Goal: Task Accomplishment & Management: Manage account settings

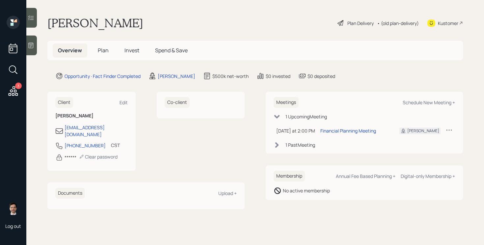
click at [172, 84] on main "Danny Phillips Plan Delivery • (old plan-delivery) Kustomer Overview Plan Inves…" at bounding box center [254, 122] width 457 height 245
click at [172, 74] on div "[PERSON_NAME]" at bounding box center [177, 76] width 38 height 7
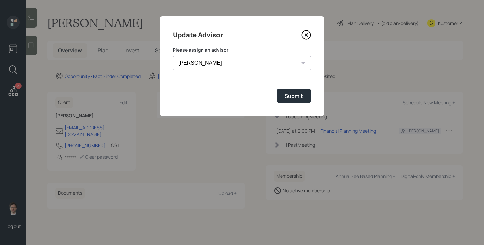
click at [246, 66] on select "James DiStasi Robby Grisanti Jonah Coleman Tyler End Treva Nostdahl Eric Schwar…" at bounding box center [242, 63] width 138 height 14
select select "ef6b64e1-8f62-4a74-b865-a7df4b35b836"
click at [173, 56] on select "James DiStasi Robby Grisanti Jonah Coleman Tyler End Treva Nostdahl Eric Schwar…" at bounding box center [242, 63] width 138 height 14
click at [292, 92] on button "Submit" at bounding box center [293, 96] width 35 height 14
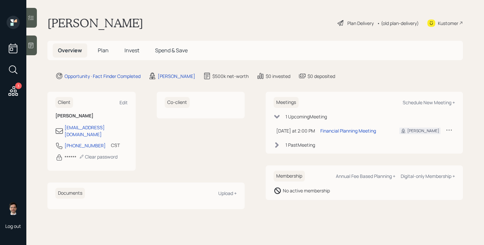
click at [103, 48] on span "Plan" at bounding box center [103, 50] width 11 height 7
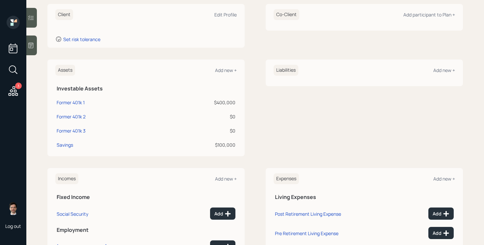
scroll to position [96, 0]
click at [75, 115] on div "Former 401k 2" at bounding box center [71, 116] width 29 height 7
select select "company_sponsored"
select select "balanced"
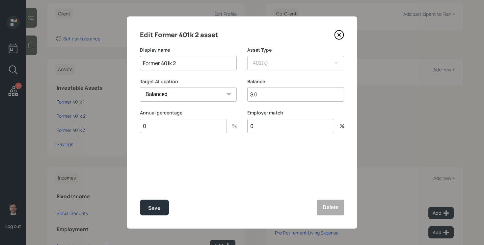
click at [342, 37] on icon at bounding box center [339, 35] width 10 height 10
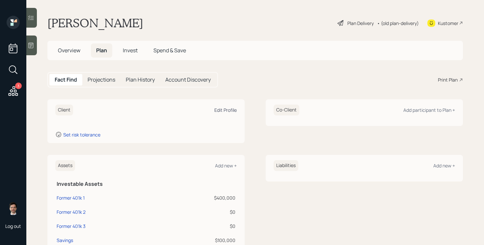
click at [234, 111] on div "Edit Profile" at bounding box center [225, 110] width 22 height 6
click at [228, 110] on div "Edit Profile" at bounding box center [225, 110] width 22 height 6
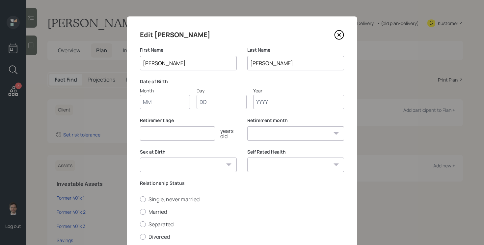
click at [160, 100] on input "Month" at bounding box center [165, 102] width 50 height 14
click at [159, 100] on input "Month" at bounding box center [165, 102] width 50 height 14
type input "02"
type input "25"
type input "1959"
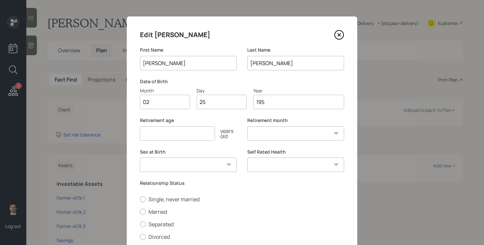
select select "2"
type input "1959"
click at [164, 136] on input "number" at bounding box center [177, 133] width 75 height 14
type input "65"
click at [261, 197] on label "Single, never married" at bounding box center [242, 199] width 204 height 7
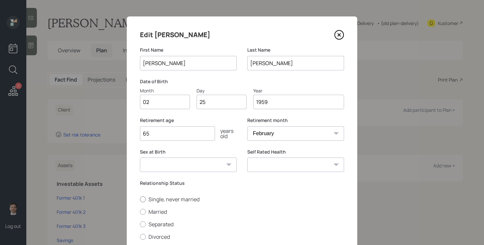
click at [140, 199] on input "Single, never married" at bounding box center [139, 199] width 0 height 0
radio input "true"
click at [212, 210] on label "Married" at bounding box center [242, 211] width 204 height 7
click at [140, 212] on input "Married" at bounding box center [139, 212] width 0 height 0
radio input "true"
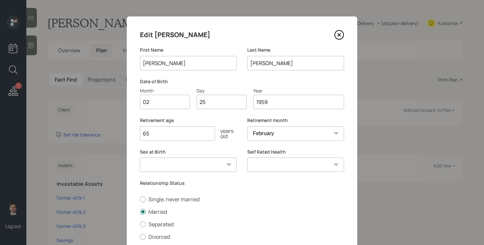
click at [311, 165] on select "Excellent Very Good Good Fair Poor" at bounding box center [295, 165] width 97 height 14
select select "very_good"
click at [247, 158] on select "Excellent Very Good Good Fair Poor" at bounding box center [295, 165] width 97 height 14
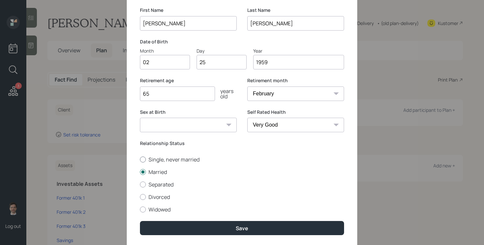
scroll to position [60, 0]
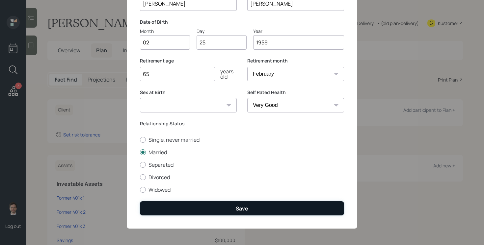
click at [258, 207] on button "Save" at bounding box center [242, 208] width 204 height 14
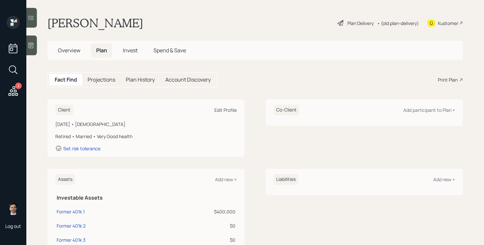
click at [227, 110] on div "Edit Profile" at bounding box center [225, 110] width 22 height 6
select select "2"
select select "very_good"
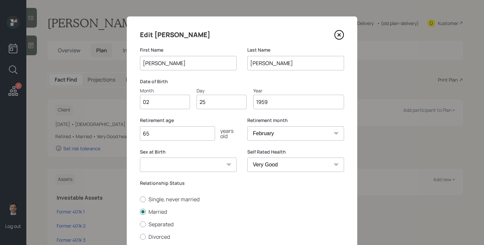
click at [338, 36] on icon at bounding box center [339, 35] width 3 height 3
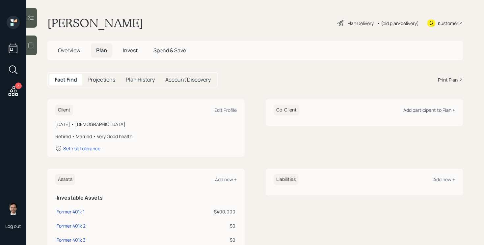
click at [421, 112] on div "Add participant to Plan +" at bounding box center [429, 110] width 52 height 6
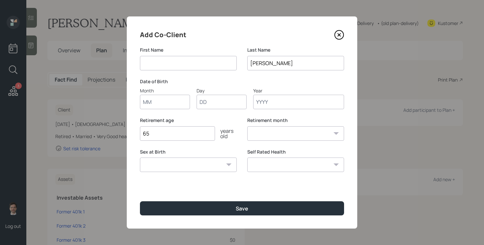
click at [190, 66] on input at bounding box center [188, 63] width 97 height 14
type input "[PERSON_NAME]"
type input "09"
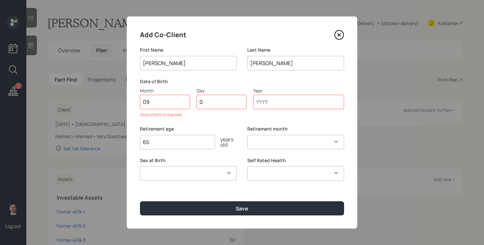
type input "02"
type input "1963"
select select "9"
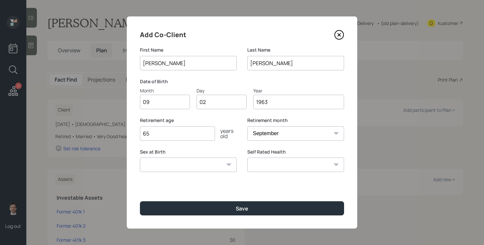
type input "1963"
click at [140, 201] on button "Save" at bounding box center [242, 208] width 204 height 14
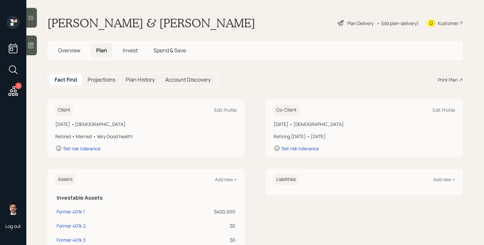
click at [356, 20] on div "Plan Delivery" at bounding box center [360, 23] width 26 height 7
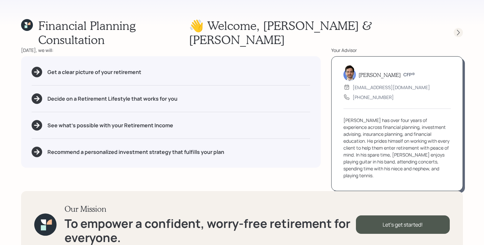
click at [456, 29] on icon at bounding box center [458, 32] width 7 height 7
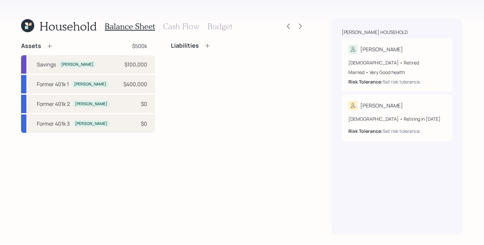
click at [46, 50] on div "Assets" at bounding box center [37, 46] width 32 height 8
click at [49, 44] on icon at bounding box center [49, 46] width 7 height 7
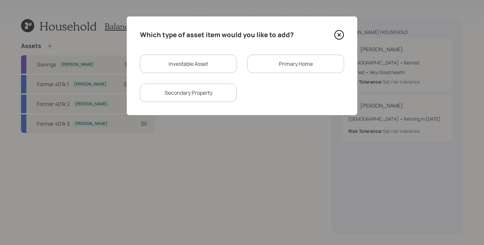
click at [292, 67] on div "Primary Home" at bounding box center [295, 64] width 97 height 18
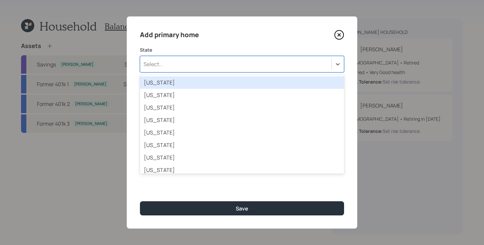
click at [257, 64] on div "Select..." at bounding box center [235, 64] width 191 height 11
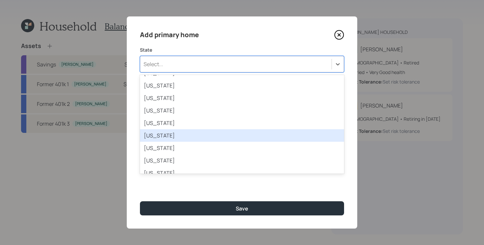
scroll to position [520, 0]
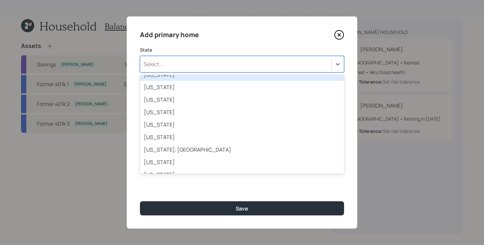
click at [169, 77] on div "Tennessee" at bounding box center [242, 74] width 204 height 13
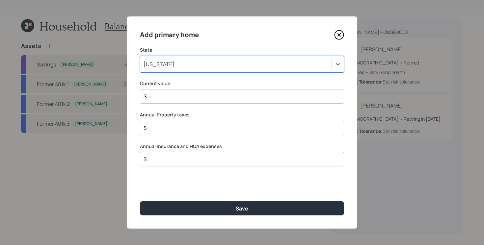
click at [176, 98] on input "$" at bounding box center [239, 96] width 193 height 8
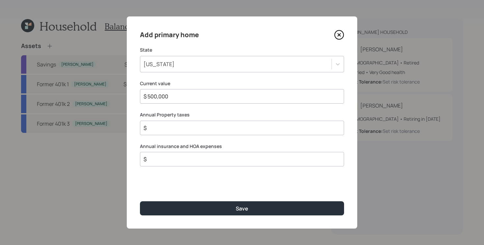
type input "$ 500,000"
click at [340, 37] on icon at bounding box center [339, 35] width 10 height 10
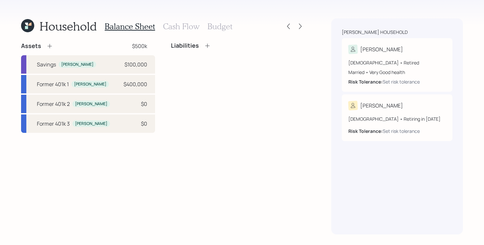
click at [206, 45] on icon at bounding box center [207, 45] width 7 height 7
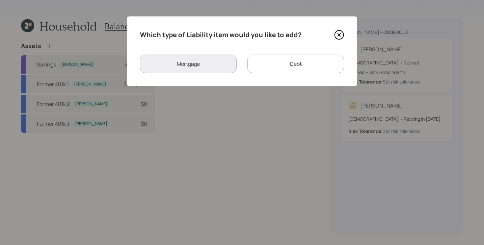
click at [264, 66] on div "Debt" at bounding box center [295, 64] width 97 height 18
select select "credit_card"
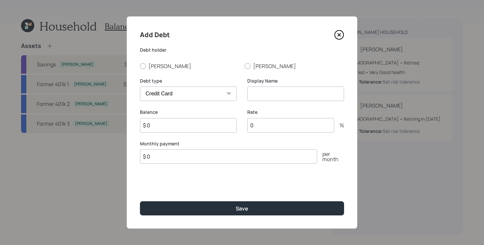
click at [345, 34] on div "Add Debt Debt holder Danny Paula Debt type Car Credit Card Medical Student Othe…" at bounding box center [242, 122] width 230 height 212
click at [342, 37] on icon at bounding box center [339, 35] width 10 height 10
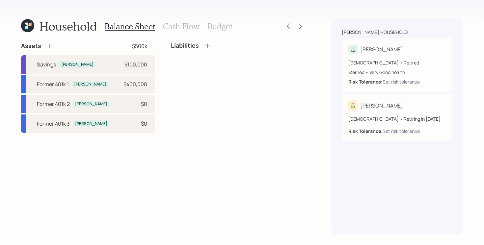
click at [50, 47] on icon at bounding box center [49, 46] width 7 height 7
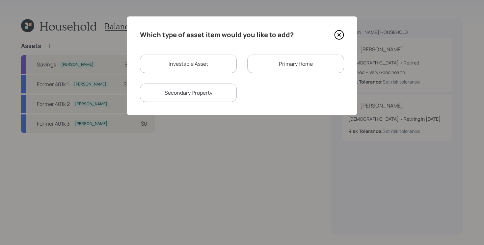
click at [292, 68] on div "Primary Home" at bounding box center [295, 64] width 97 height 18
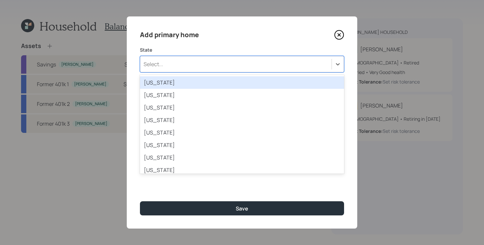
click at [189, 64] on div "Select..." at bounding box center [235, 64] width 191 height 11
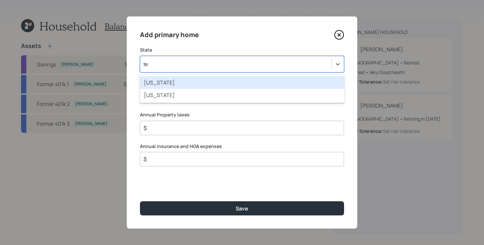
type input "ten"
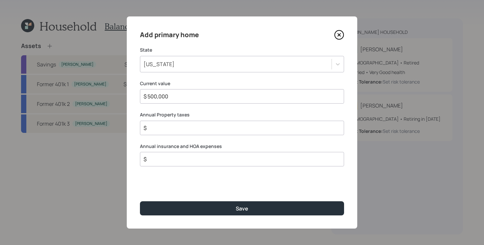
type input "$ 500,000"
click at [140, 201] on button "Save" at bounding box center [242, 208] width 204 height 14
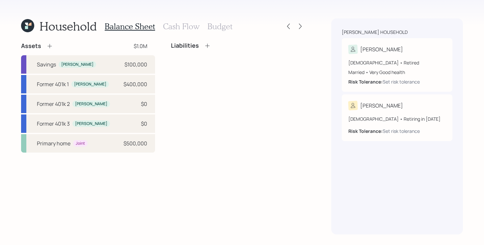
click at [204, 44] on icon at bounding box center [207, 45] width 7 height 7
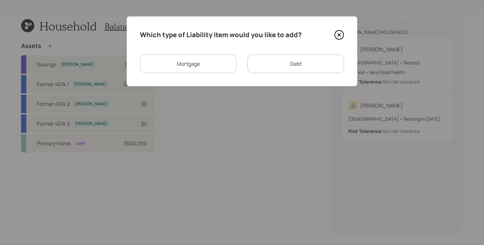
click at [205, 66] on div "Mortgage" at bounding box center [188, 64] width 97 height 18
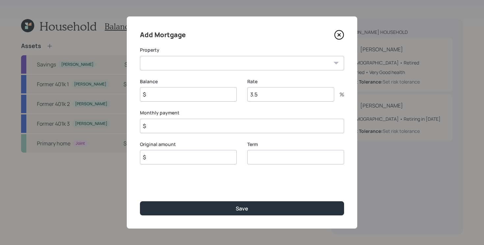
click at [190, 61] on select "TN Primary home" at bounding box center [242, 63] width 204 height 14
select select "091a389c-8f9f-40a3-8dfa-14700341e955"
click at [140, 56] on select "TN Primary home" at bounding box center [242, 63] width 204 height 14
click at [171, 93] on input "$" at bounding box center [188, 94] width 97 height 14
type input "$ 210,000"
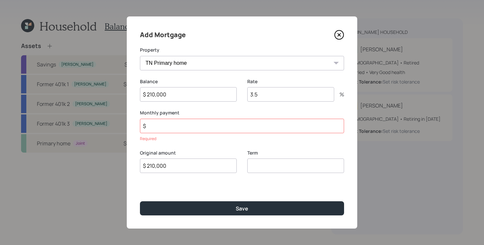
type input "$ 210,000"
type input "30"
type input "5"
type input "$ 1,850"
click at [140, 201] on button "Save" at bounding box center [242, 208] width 204 height 14
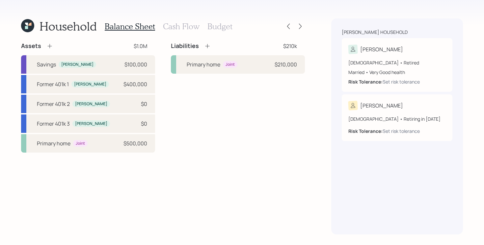
click at [208, 47] on icon at bounding box center [207, 46] width 7 height 7
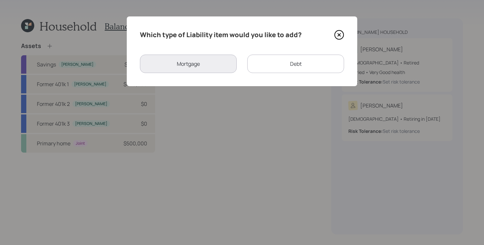
click at [272, 63] on div "Debt" at bounding box center [295, 64] width 97 height 18
select select "credit_card"
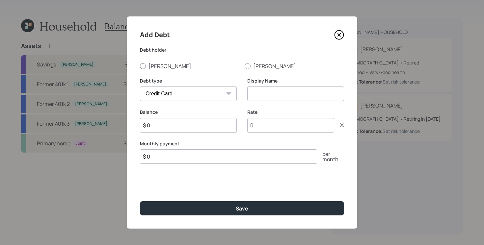
click at [155, 65] on label "[PERSON_NAME]" at bounding box center [189, 66] width 99 height 7
click at [140, 66] on input "[PERSON_NAME]" at bounding box center [139, 66] width 0 height 0
radio input "true"
click at [182, 88] on select "Car Credit Card Medical Student Other" at bounding box center [188, 94] width 97 height 14
select select "car"
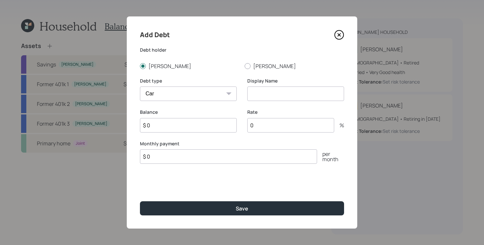
click at [140, 87] on select "Car Credit Card Medical Student Other" at bounding box center [188, 94] width 97 height 14
click at [263, 95] on input at bounding box center [295, 94] width 97 height 14
type input "Car Loan"
type input "$ 12,000"
type input "4"
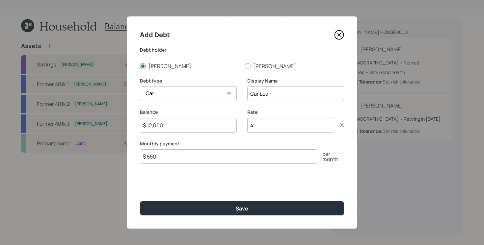
type input "$ 550"
click at [140, 201] on button "Save" at bounding box center [242, 208] width 204 height 14
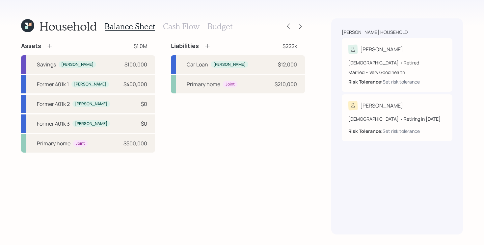
click at [177, 23] on h3 "Cash Flow" at bounding box center [181, 27] width 37 height 10
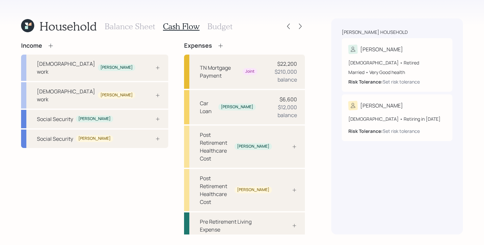
click at [161, 108] on div "Income Full-time work Danny Full-time work Paula Social Security Danny Social S…" at bounding box center [163, 154] width 284 height 224
click at [32, 29] on icon at bounding box center [27, 25] width 13 height 13
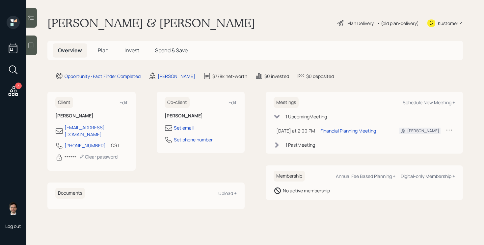
click at [103, 49] on span "Plan" at bounding box center [103, 50] width 11 height 7
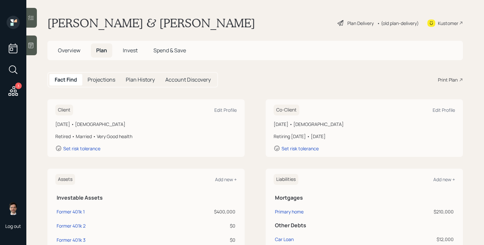
click at [42, 136] on main "Danny & Paula Phillips Plan Delivery • (old plan-delivery) Kustomer Overview Pl…" at bounding box center [254, 122] width 457 height 245
click at [359, 22] on div "Plan Delivery" at bounding box center [360, 23] width 26 height 7
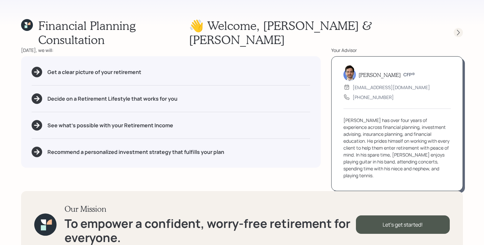
click at [457, 29] on icon at bounding box center [458, 32] width 7 height 7
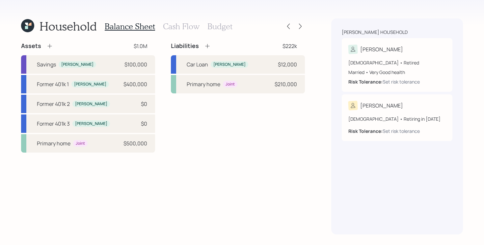
click at [184, 25] on h3 "Cash Flow" at bounding box center [181, 27] width 37 height 10
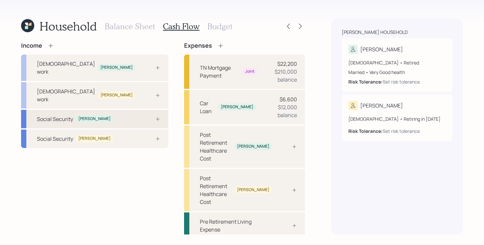
click at [119, 111] on div "Social Security Danny" at bounding box center [94, 119] width 147 height 18
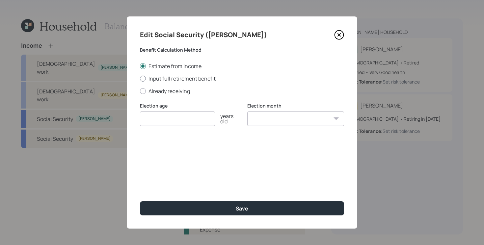
click at [158, 76] on label "Input full retirement benefit" at bounding box center [242, 78] width 204 height 7
click at [140, 78] on input "Input full retirement benefit" at bounding box center [139, 78] width 0 height 0
radio input "true"
click at [177, 125] on input "number" at bounding box center [177, 119] width 75 height 14
type input "66"
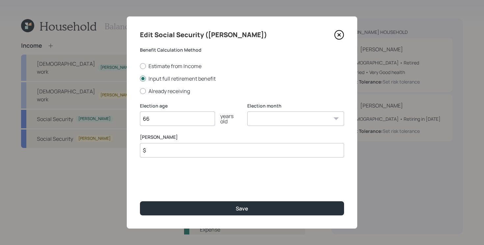
click at [309, 116] on select "January February March April May June July August September October November De…" at bounding box center [295, 119] width 97 height 14
select select "12"
click at [247, 112] on select "January February March April May June July August September October November De…" at bounding box center [295, 119] width 97 height 14
click at [168, 154] on input "$" at bounding box center [242, 150] width 204 height 14
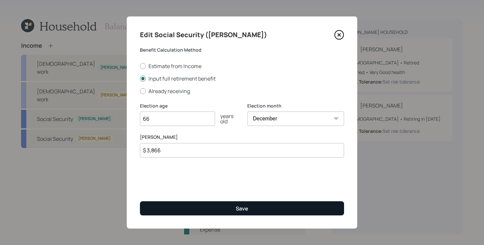
type input "$ 3,866"
click at [235, 208] on button "Save" at bounding box center [242, 208] width 204 height 14
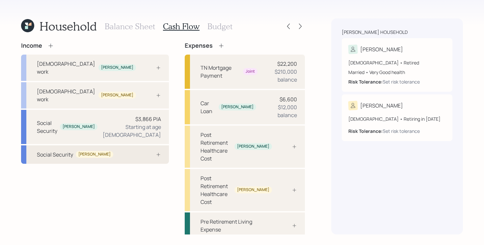
click at [116, 145] on div "Social Security Paula" at bounding box center [95, 154] width 148 height 18
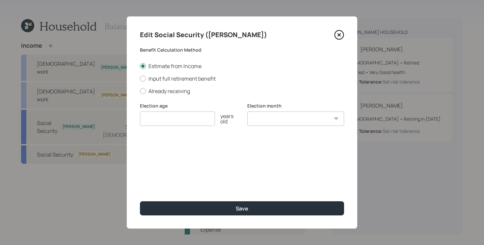
click at [338, 34] on icon at bounding box center [339, 35] width 10 height 10
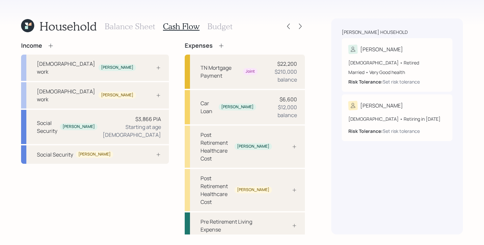
click at [101, 161] on div "Income Full-time work Danny Full-time work Paula Social Security Danny $3,866 P…" at bounding box center [95, 154] width 148 height 224
click at [141, 152] on div at bounding box center [151, 154] width 20 height 5
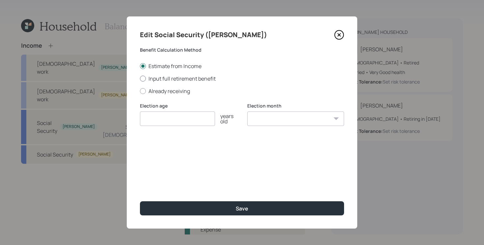
click at [192, 80] on label "Input full retirement benefit" at bounding box center [242, 78] width 204 height 7
click at [140, 79] on input "Input full retirement benefit" at bounding box center [139, 78] width 0 height 0
radio input "true"
click at [173, 117] on input "number" at bounding box center [177, 119] width 75 height 14
type input "62"
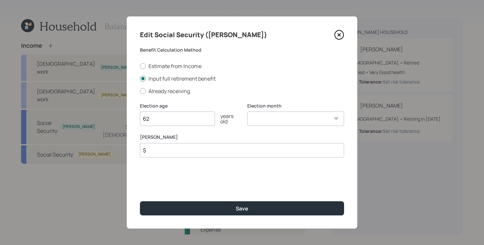
click at [180, 153] on input "$" at bounding box center [242, 150] width 204 height 14
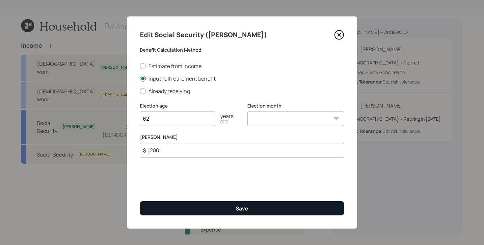
type input "$ 1,200"
click at [169, 210] on button "Save" at bounding box center [242, 208] width 204 height 14
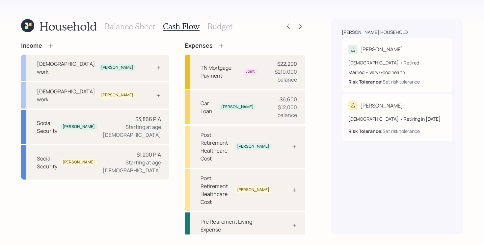
click at [107, 208] on div "Income Full-time work Danny Full-time work Paula Social Security Danny $3,866 P…" at bounding box center [95, 154] width 148 height 224
click at [164, 120] on div "Income Full-time work Danny Full-time work Paula Social Security Danny $3,866 P…" at bounding box center [163, 154] width 284 height 224
click at [135, 27] on h3 "Balance Sheet" at bounding box center [130, 27] width 50 height 10
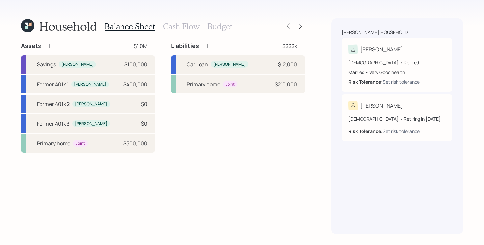
click at [160, 85] on div "Assets $1.0M Savings Danny $100,000 Former 401k 1 Danny $400,000 Former 401k 2 …" at bounding box center [163, 97] width 284 height 111
click at [160, 82] on div "Assets $1.0M Savings Danny $100,000 Former 401k 1 Danny $400,000 Former 401k 2 …" at bounding box center [163, 97] width 284 height 111
click at [181, 26] on h3 "Cash Flow" at bounding box center [181, 27] width 37 height 10
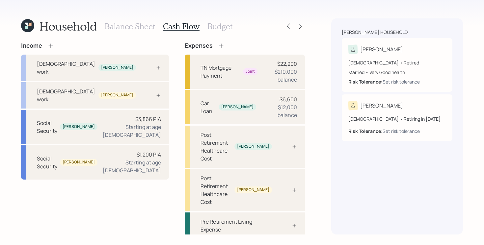
click at [162, 107] on div "Income Full-time work Danny Full-time work Paula Social Security Danny $3,866 P…" at bounding box center [163, 154] width 284 height 224
click at [322, 76] on div "Household Balance Sheet Cash Flow Budget Income Full-time work Danny Full-time …" at bounding box center [242, 122] width 484 height 245
click at [292, 188] on icon at bounding box center [293, 190] width 5 height 5
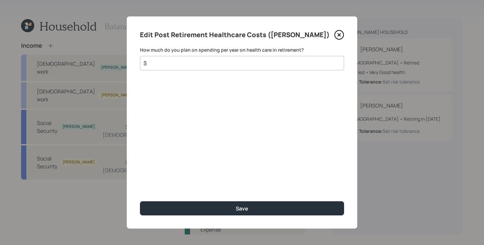
click at [339, 38] on icon at bounding box center [339, 35] width 10 height 10
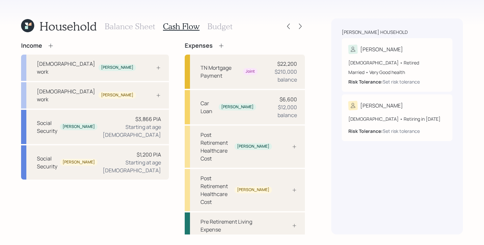
click at [218, 47] on icon at bounding box center [221, 45] width 7 height 7
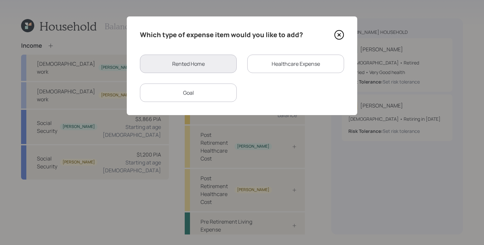
click at [285, 65] on div "Healthcare Expense" at bounding box center [295, 64] width 97 height 18
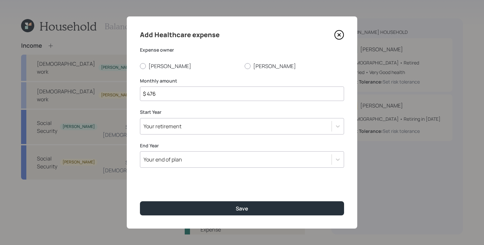
click at [173, 96] on input "$ 476" at bounding box center [242, 94] width 204 height 14
type input "$ 250"
click at [246, 65] on div at bounding box center [247, 66] width 6 height 6
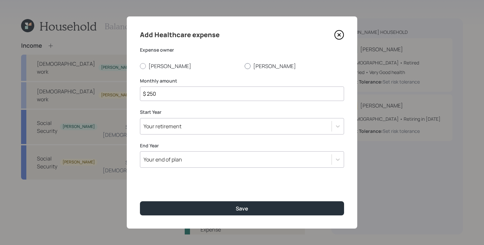
click at [244, 66] on input "[PERSON_NAME]" at bounding box center [244, 66] width 0 height 0
radio input "true"
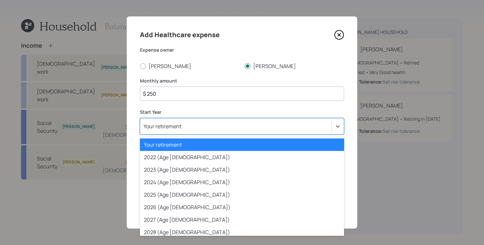
click at [194, 120] on div "Your retirement" at bounding box center [242, 126] width 204 height 16
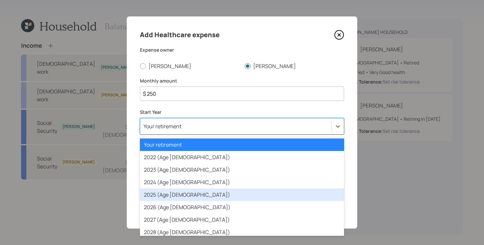
click at [172, 193] on div "2025 (Age 66)" at bounding box center [242, 195] width 204 height 13
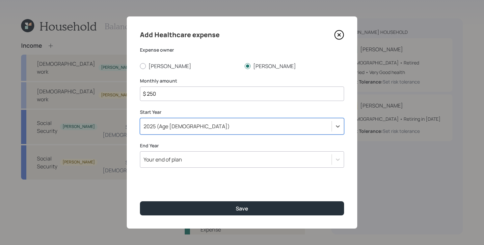
click at [202, 128] on div "2025 (Age 66)" at bounding box center [235, 126] width 191 height 11
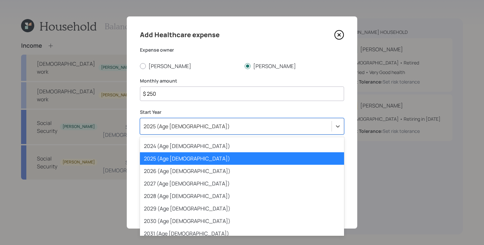
scroll to position [37, 0]
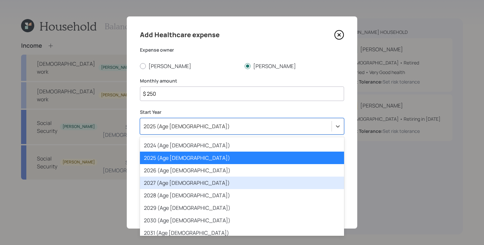
click at [188, 184] on div "2027 (Age 68)" at bounding box center [242, 183] width 204 height 13
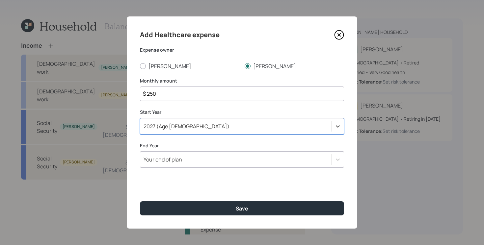
click at [202, 122] on div "2027 (Age 68)" at bounding box center [235, 126] width 191 height 11
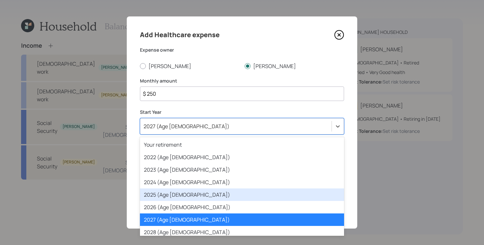
click at [182, 194] on div "2025 (Age 66)" at bounding box center [242, 195] width 204 height 13
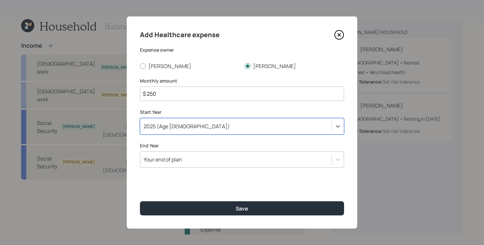
scroll to position [0, 0]
click at [214, 160] on div "Your end of plan" at bounding box center [235, 159] width 191 height 11
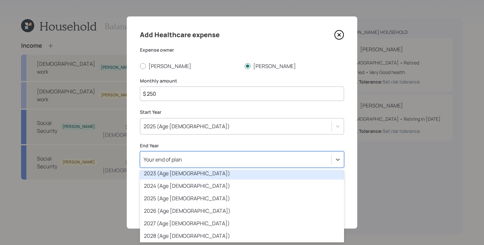
scroll to position [42, 0]
click at [218, 57] on div "Expense owner Danny Paula" at bounding box center [242, 58] width 204 height 23
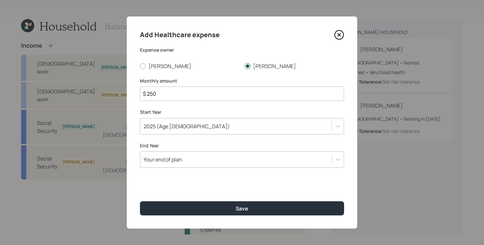
click at [249, 63] on div at bounding box center [247, 66] width 6 height 6
click at [244, 66] on input "[PERSON_NAME]" at bounding box center [244, 66] width 0 height 0
click at [215, 158] on div "Your end of plan" at bounding box center [235, 159] width 191 height 11
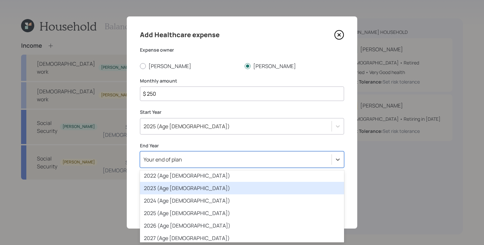
scroll to position [28, 0]
click at [190, 191] on div "2023 (Age 64)" at bounding box center [242, 187] width 204 height 13
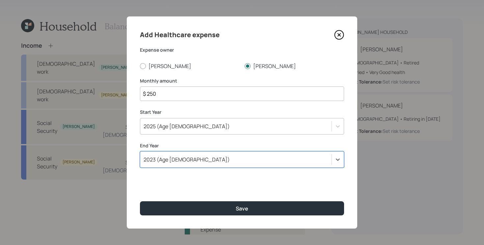
click at [217, 166] on div "2023 (Age 64)" at bounding box center [242, 159] width 204 height 16
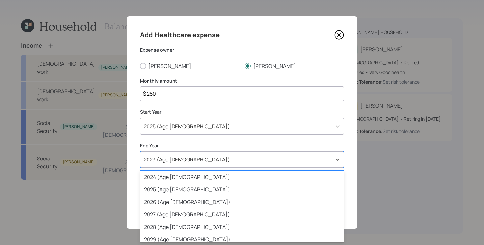
scroll to position [52, 0]
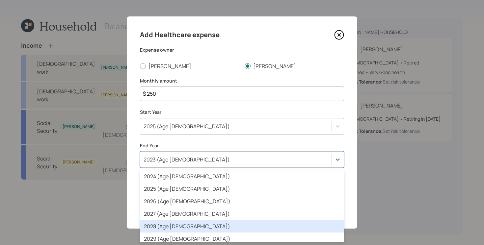
click at [185, 222] on div "2028 (Age 69)" at bounding box center [242, 226] width 204 height 13
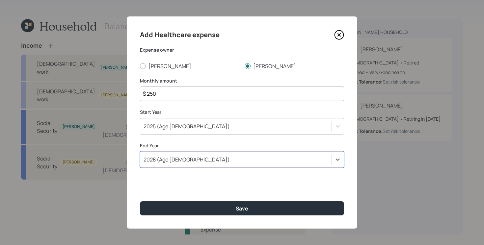
click at [213, 164] on div "2028 (Age 69)" at bounding box center [235, 159] width 191 height 11
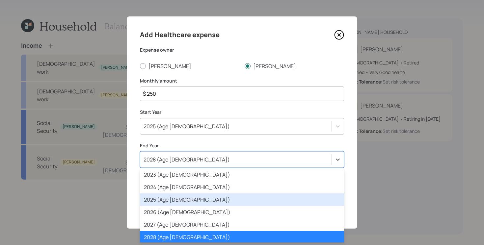
scroll to position [42, 0]
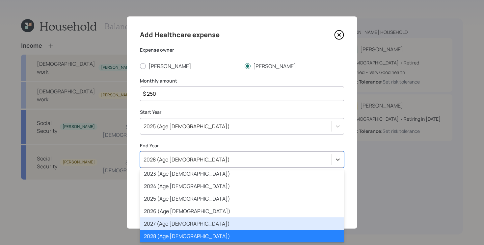
click at [173, 219] on div "2027 (Age 68)" at bounding box center [242, 223] width 204 height 13
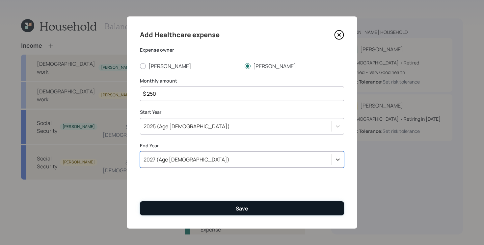
click at [243, 205] on div "Save" at bounding box center [242, 208] width 13 height 7
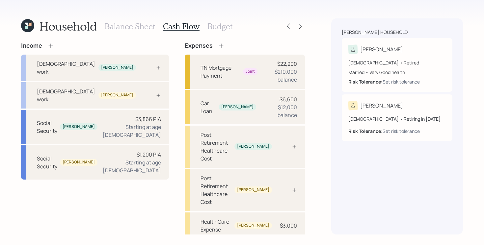
click at [325, 157] on div "Household Balance Sheet Cash Flow Budget Income Full-time work Danny Full-time …" at bounding box center [242, 122] width 484 height 245
click at [318, 124] on div "Household Balance Sheet Cash Flow Budget Income Full-time work Danny Full-time …" at bounding box center [242, 122] width 484 height 245
click at [309, 124] on div "Household Balance Sheet Cash Flow Budget Income Full-time work Danny Full-time …" at bounding box center [242, 122] width 484 height 245
click at [232, 135] on div "Post Retirement Healthcare Cost" at bounding box center [215, 147] width 31 height 32
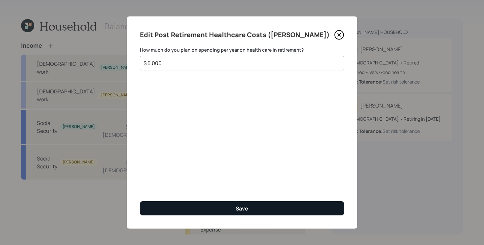
type input "$ 5,000"
click at [164, 208] on button "Save" at bounding box center [242, 208] width 204 height 14
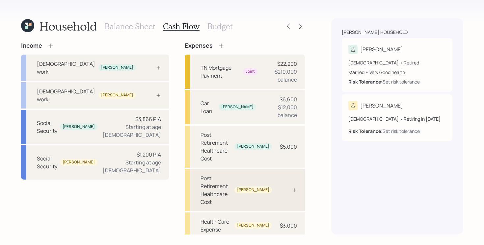
click at [230, 174] on div "Post Retirement Healthcare Cost" at bounding box center [215, 190] width 31 height 32
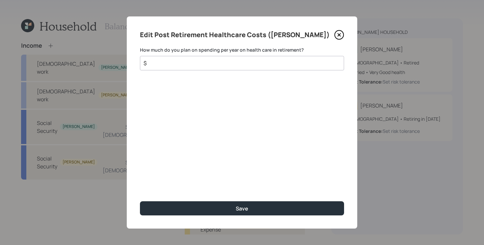
click at [211, 63] on input "$" at bounding box center [239, 63] width 193 height 8
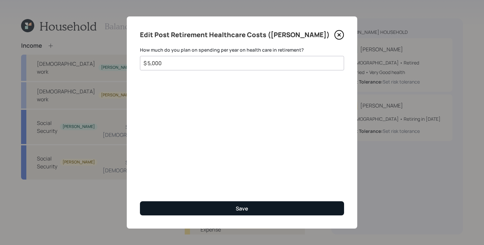
type input "$ 5,000"
click at [200, 206] on button "Save" at bounding box center [242, 208] width 204 height 14
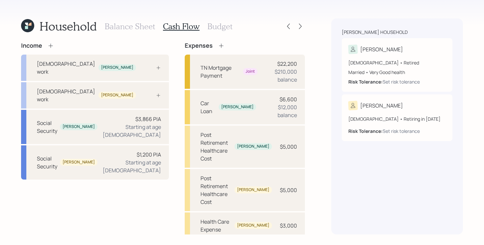
click at [126, 187] on div "Income Full-time work Danny Full-time work Paula Social Security Danny $3,866 P…" at bounding box center [95, 168] width 148 height 252
click at [164, 170] on div "Income Full-time work Danny Full-time work Paula Social Security Danny $3,866 P…" at bounding box center [163, 168] width 284 height 252
click at [136, 24] on h3 "Balance Sheet" at bounding box center [130, 27] width 50 height 10
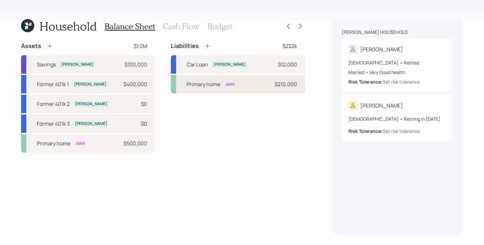
click at [244, 86] on div "Primary home Joint $210,000" at bounding box center [238, 84] width 134 height 18
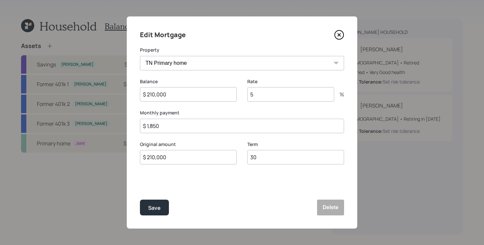
click at [338, 31] on icon at bounding box center [339, 35] width 9 height 9
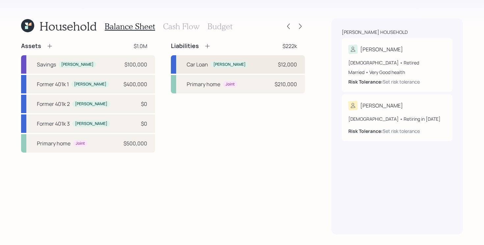
click at [250, 63] on div "Car Loan Danny $12,000" at bounding box center [238, 64] width 134 height 18
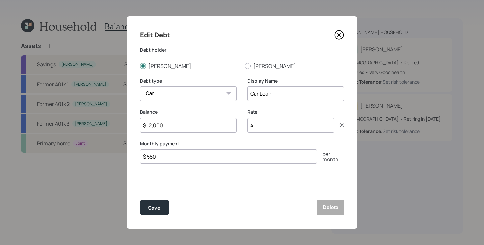
click at [337, 35] on icon at bounding box center [339, 35] width 10 height 10
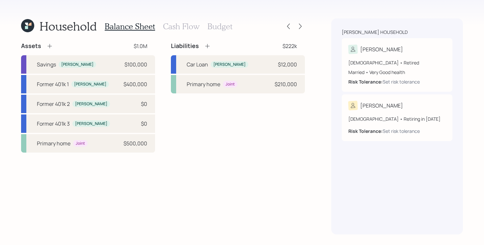
click at [178, 26] on h3 "Cash Flow" at bounding box center [181, 27] width 37 height 10
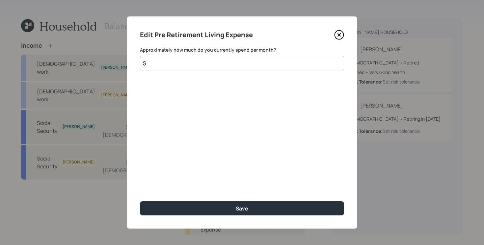
click at [244, 67] on input "$" at bounding box center [242, 63] width 204 height 14
type input "$ 2,850"
click at [140, 201] on button "Save" at bounding box center [242, 208] width 204 height 14
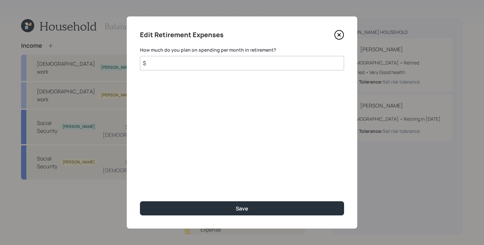
click at [241, 63] on input "$" at bounding box center [242, 63] width 204 height 14
type input "$ 2,850"
click at [140, 201] on button "Save" at bounding box center [242, 208] width 204 height 14
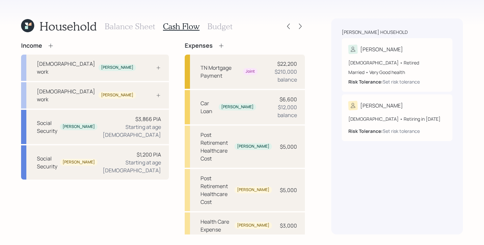
click at [163, 127] on div "Income Full-time work Danny Full-time work Paula Social Security Danny $3,866 P…" at bounding box center [163, 168] width 284 height 252
click at [162, 127] on div "Income Full-time work Danny Full-time work Paula Social Security Danny $3,866 P…" at bounding box center [163, 168] width 284 height 252
click at [219, 45] on icon at bounding box center [221, 45] width 4 height 4
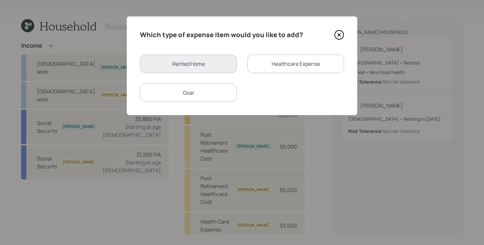
click at [220, 92] on div "Goal" at bounding box center [188, 93] width 97 height 18
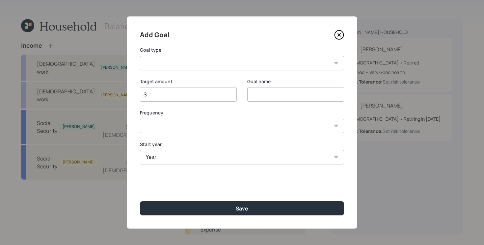
click at [240, 65] on select "Create an emergency fund Donate to charity Purchase a home Make a purchase Supp…" at bounding box center [242, 63] width 204 height 14
select select "vacation"
click at [140, 56] on select "Create an emergency fund Donate to charity Purchase a home Make a purchase Supp…" at bounding box center [242, 63] width 204 height 14
click at [307, 97] on input "Plan for travel" at bounding box center [295, 94] width 97 height 14
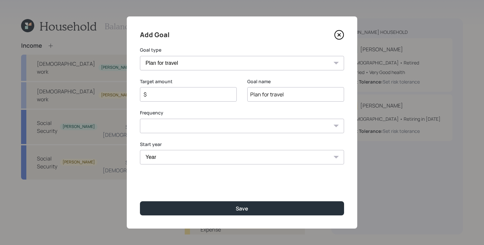
click at [307, 97] on input "Plan for travel" at bounding box center [295, 94] width 97 height 14
type input "[US_STATE] Trip"
click at [206, 124] on select "One time Every 1 year Every 2 years Every 3 years Every 4 years Every 5 years E…" at bounding box center [242, 126] width 204 height 14
select select "2"
click at [140, 119] on select "One time Every 1 year Every 2 years Every 3 years Every 4 years Every 5 years E…" at bounding box center [242, 126] width 204 height 14
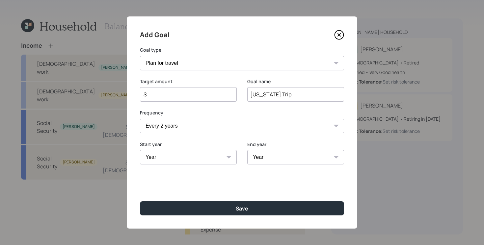
click at [177, 160] on select "Year 2025 2026 2027 2028 2029 2030 2031 2032 2033 2034 2035 2036 2037 2038 2039…" at bounding box center [188, 157] width 97 height 14
select select "2026"
click at [140, 150] on select "Year 2025 2026 2027 2028 2029 2030 2031 2032 2033 2034 2035 2036 2037 2038 2039…" at bounding box center [188, 157] width 97 height 14
click at [189, 93] on input "$" at bounding box center [186, 94] width 86 height 8
type input "$ 1,500"
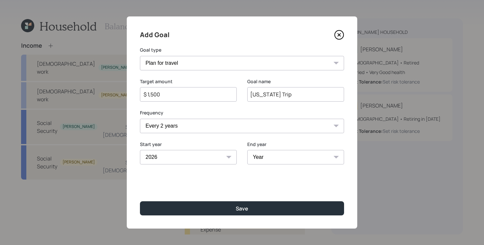
click at [313, 160] on select "Year 2026 2027 2028 2029 2030 2031 2032 2033 2034 2035 2036 2037 2038 2039 2040…" at bounding box center [295, 157] width 97 height 14
select select "2035"
click at [247, 150] on select "Year 2026 2027 2028 2029 2030 2031 2032 2033 2034 2035 2036 2037 2038 2039 2040…" at bounding box center [295, 157] width 97 height 14
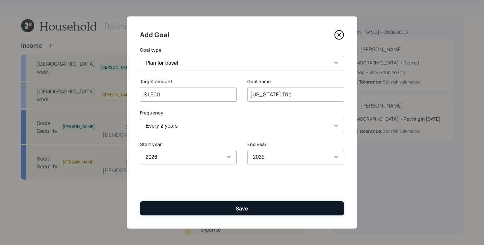
click at [251, 213] on button "Save" at bounding box center [242, 208] width 204 height 14
type input "$"
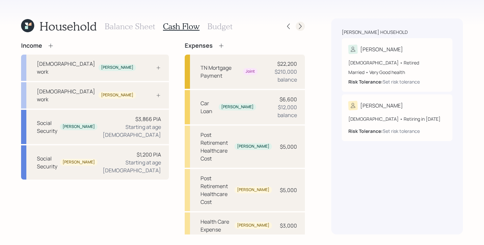
click at [302, 26] on icon at bounding box center [300, 26] width 7 height 7
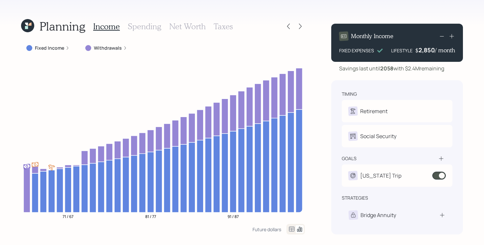
click at [27, 23] on icon at bounding box center [26, 24] width 3 height 3
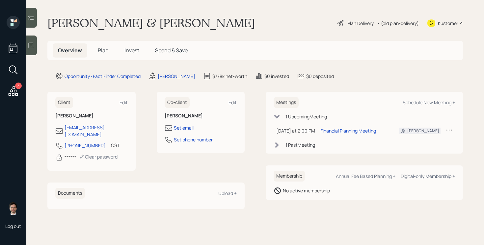
click at [107, 53] on span "Plan" at bounding box center [103, 50] width 11 height 7
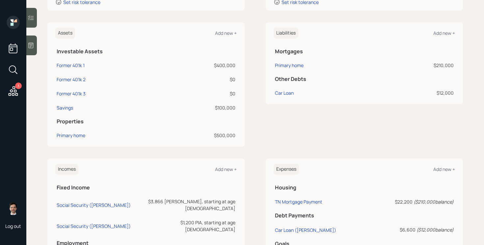
scroll to position [227, 0]
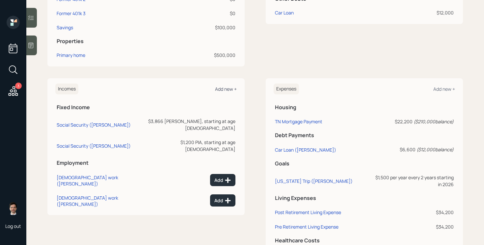
click at [228, 89] on div "Add new +" at bounding box center [226, 89] width 22 height 6
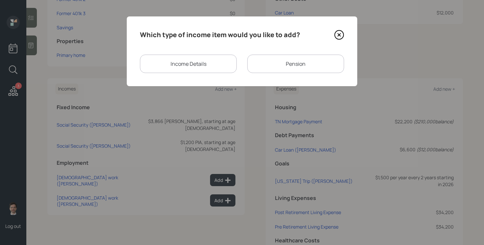
click at [209, 59] on div "Income Details" at bounding box center [188, 64] width 97 height 18
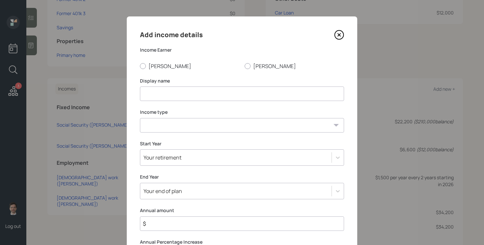
click at [174, 95] on input at bounding box center [242, 94] width 204 height 14
type input "Income Offset for 2025"
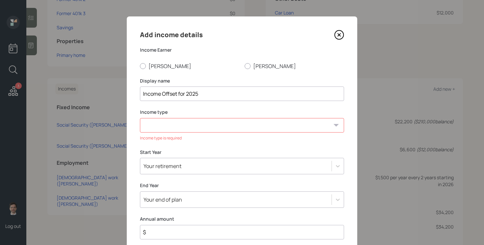
click at [167, 223] on div "Annual amount $" at bounding box center [242, 228] width 204 height 24
type input "$ 47,333"
click at [190, 124] on select "Full-time work Part-time work Self employment Other" at bounding box center [242, 125] width 204 height 14
select select "other"
click at [140, 118] on select "Full-time work Part-time work Self employment Other" at bounding box center [242, 125] width 204 height 14
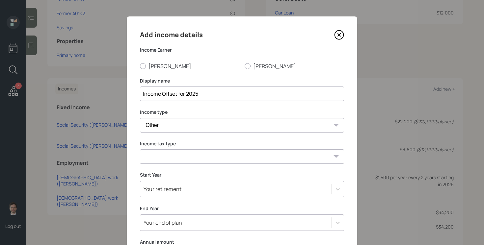
click at [163, 155] on select "Tax-free Earned Self Employment Alimony Royalties Pension / Annuity Interest Di…" at bounding box center [242, 156] width 204 height 14
select select "tax_free"
click at [140, 149] on select "Tax-free Earned Self Employment Alimony Royalties Pension / Annuity Interest Di…" at bounding box center [242, 156] width 204 height 14
click at [169, 190] on div "Your retirement" at bounding box center [242, 189] width 204 height 16
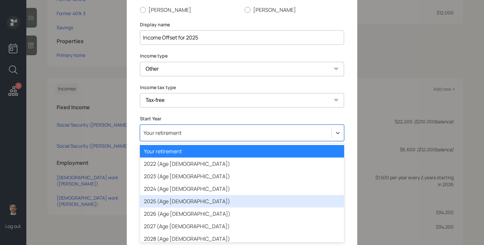
click at [161, 204] on div "2025 (Age 66)" at bounding box center [242, 201] width 204 height 13
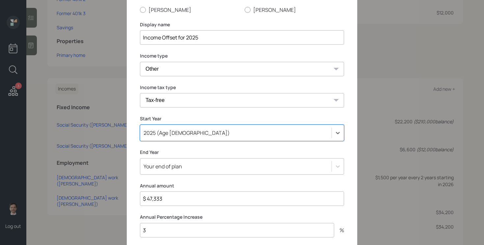
click at [184, 166] on div "Your end of plan" at bounding box center [242, 166] width 204 height 16
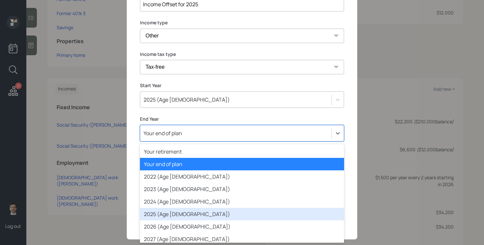
click at [169, 214] on div "2025 (Age 66)" at bounding box center [242, 214] width 204 height 13
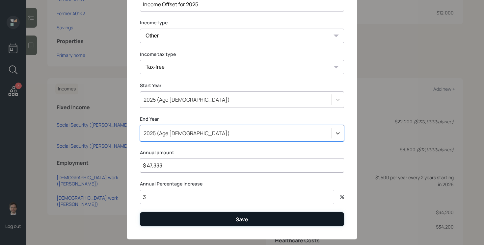
click at [231, 220] on button "Save" at bounding box center [242, 219] width 204 height 14
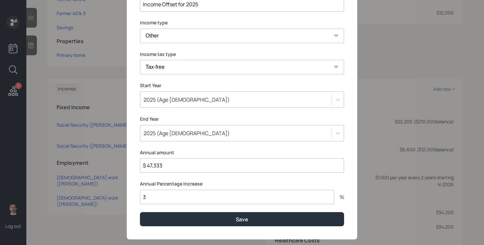
scroll to position [0, 0]
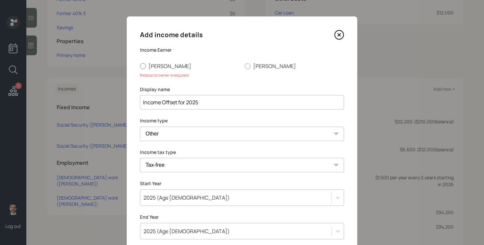
click at [154, 68] on label "[PERSON_NAME]" at bounding box center [189, 66] width 99 height 7
click at [140, 66] on input "[PERSON_NAME]" at bounding box center [139, 66] width 0 height 0
radio input "true"
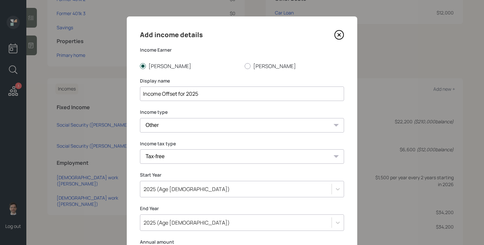
scroll to position [101, 0]
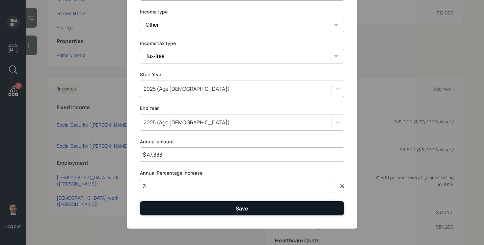
click at [183, 209] on button "Save" at bounding box center [242, 208] width 204 height 14
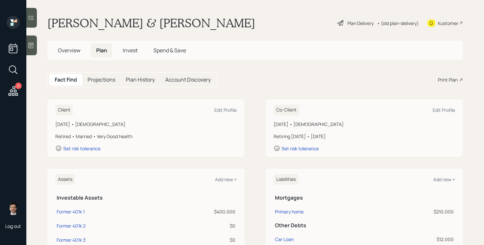
click at [362, 22] on div "Plan Delivery" at bounding box center [360, 23] width 26 height 7
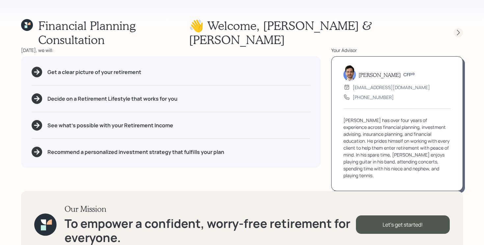
click at [455, 29] on icon at bounding box center [458, 32] width 7 height 7
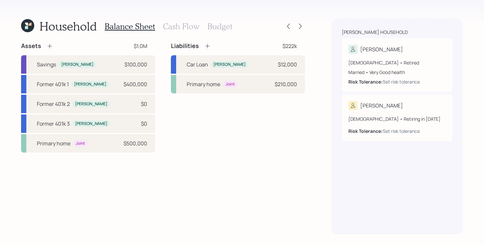
click at [306, 25] on div "Household Balance Sheet Cash Flow Budget Assets $1.0M Savings Danny $100,000 Fo…" at bounding box center [242, 122] width 484 height 245
click at [297, 26] on icon at bounding box center [300, 26] width 7 height 7
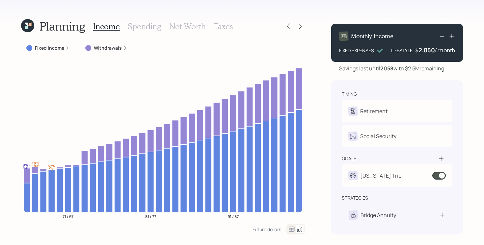
drag, startPoint x: 408, startPoint y: 69, endPoint x: 448, endPoint y: 69, distance: 40.5
click at [448, 69] on div "Savings last until [DATE] with $2.5M remaining" at bounding box center [397, 68] width 132 height 8
click at [320, 111] on div "Planning Income Spending Net Worth Taxes Fixed Income Withdrawals 71 / 67 81 / …" at bounding box center [242, 122] width 484 height 245
click at [184, 28] on h3 "Net Worth" at bounding box center [187, 27] width 37 height 10
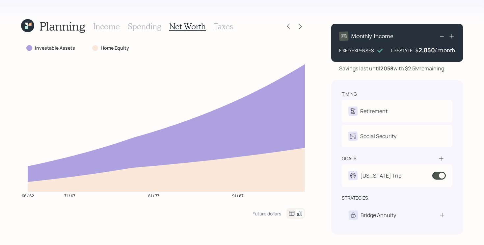
click at [141, 26] on h3 "Spending" at bounding box center [145, 27] width 34 height 10
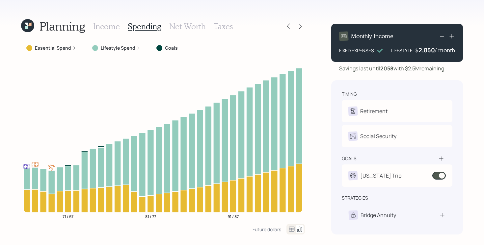
click at [110, 26] on h3 "Income" at bounding box center [106, 27] width 27 height 10
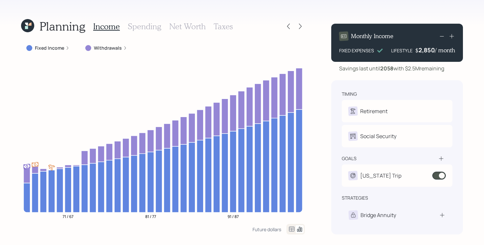
click at [423, 51] on div "2,850" at bounding box center [426, 50] width 16 height 8
click at [423, 51] on div "2850" at bounding box center [426, 50] width 16 height 8
click at [481, 88] on div "Planning Income Spending Net Worth Taxes Fixed Income Withdrawals 71 / 67 81 / …" at bounding box center [242, 122] width 484 height 245
click at [421, 53] on div "3,850" at bounding box center [426, 50] width 16 height 8
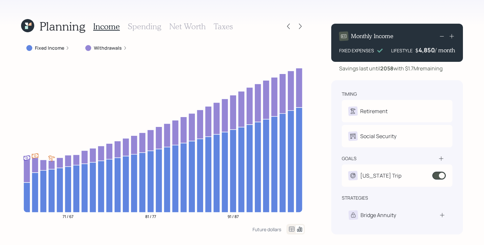
click at [468, 76] on div "Planning Income Spending Net Worth Taxes Fixed Income Withdrawals 71 / 67 81 / …" at bounding box center [242, 122] width 484 height 245
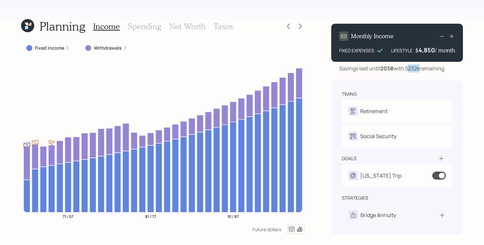
drag, startPoint x: 409, startPoint y: 71, endPoint x: 420, endPoint y: 70, distance: 11.5
click at [420, 70] on div "Savings last until [DATE] with $232k remaining" at bounding box center [391, 68] width 105 height 8
click at [474, 72] on div "Planning Income Spending Net Worth Taxes Fixed Income Withdrawals 71 / 67 81 / …" at bounding box center [242, 122] width 484 height 245
click at [420, 53] on div "4,850" at bounding box center [426, 50] width 16 height 8
click at [321, 93] on div "Planning Income Spending Net Worth Taxes Fixed Income Withdrawals 71 / 67 81 / …" at bounding box center [242, 122] width 484 height 245
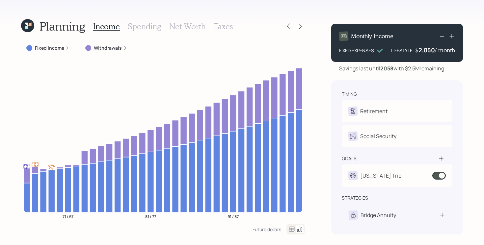
click at [310, 99] on div "Planning Income Spending Net Worth Taxes Fixed Income Withdrawals 71 / 67 81 / …" at bounding box center [242, 122] width 484 height 245
click at [298, 30] on div at bounding box center [299, 26] width 9 height 9
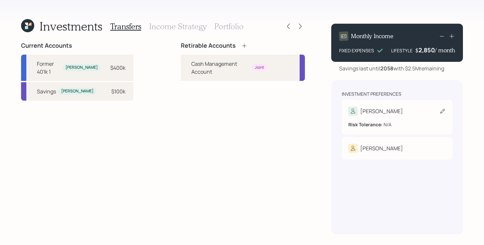
click at [407, 104] on div "[PERSON_NAME] Tolerance: N/A" at bounding box center [397, 117] width 111 height 35
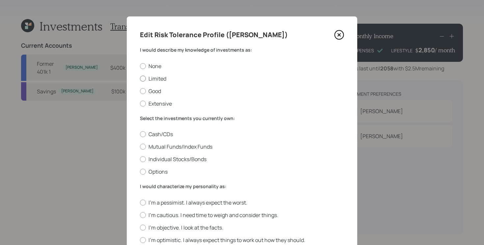
click at [192, 78] on label "Limited" at bounding box center [242, 78] width 204 height 7
click at [140, 78] on input "Limited" at bounding box center [139, 78] width 0 height 0
radio input "true"
click at [207, 144] on label "Mutual Funds/Index Funds" at bounding box center [242, 146] width 204 height 7
click at [140, 147] on input "Mutual Funds/Index Funds" at bounding box center [139, 147] width 0 height 0
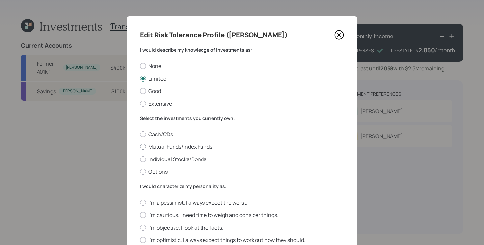
radio input "true"
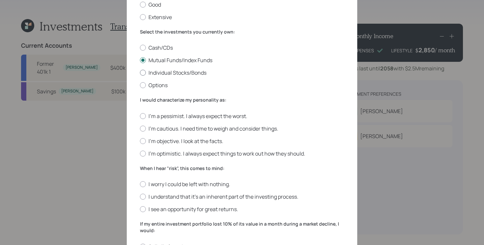
scroll to position [87, 0]
click at [162, 128] on label "I'm cautious. I need time to weigh and consider things." at bounding box center [242, 127] width 204 height 7
click at [140, 128] on input "I'm cautious. I need time to weigh and consider things." at bounding box center [139, 128] width 0 height 0
radio input "true"
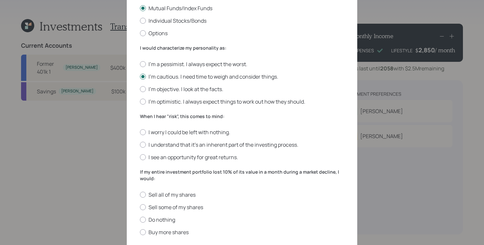
scroll to position [140, 0]
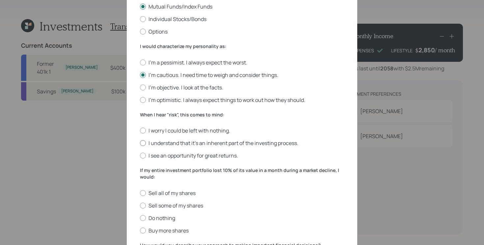
click at [260, 142] on label "I understand that it’s an inherent part of the investing process." at bounding box center [242, 142] width 204 height 7
click at [140, 143] on input "I understand that it’s an inherent part of the investing process." at bounding box center [139, 143] width 0 height 0
radio input "true"
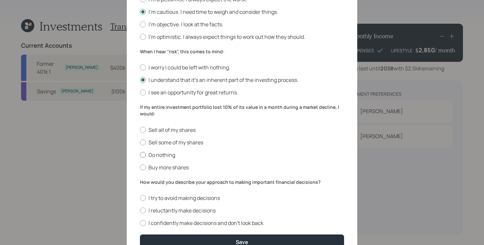
click at [173, 157] on label "Do nothing" at bounding box center [242, 154] width 204 height 7
click at [140, 155] on input "Do nothing" at bounding box center [139, 155] width 0 height 0
radio input "true"
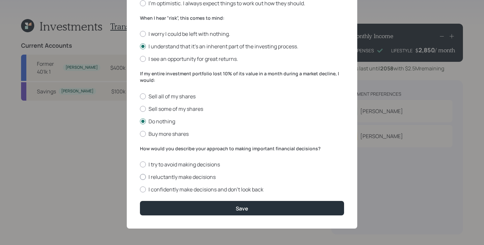
click at [182, 178] on label "I reluctantly make decisions" at bounding box center [242, 176] width 204 height 7
click at [140, 177] on input "I reluctantly make decisions" at bounding box center [139, 177] width 0 height 0
radio input "true"
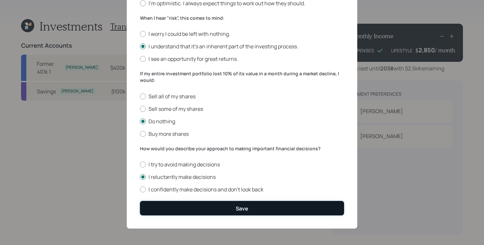
click at [194, 209] on button "Save" at bounding box center [242, 208] width 204 height 14
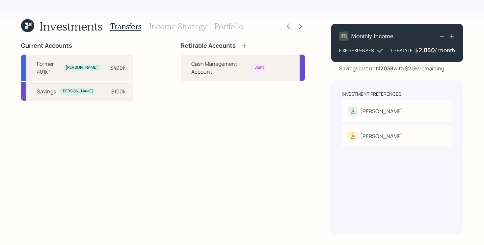
click at [256, 119] on div "Retirable Accounts Cash Management Account Joint" at bounding box center [243, 138] width 124 height 192
click at [289, 26] on icon at bounding box center [288, 26] width 7 height 7
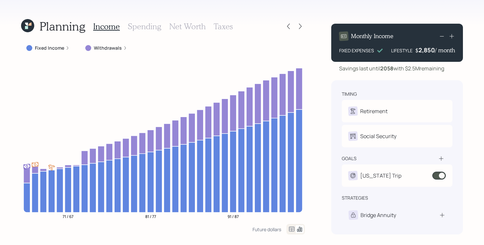
click at [289, 26] on icon at bounding box center [288, 26] width 7 height 7
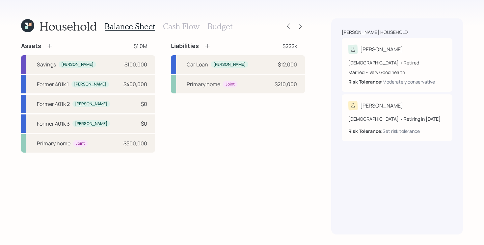
click at [222, 26] on h3 "Budget" at bounding box center [219, 27] width 25 height 10
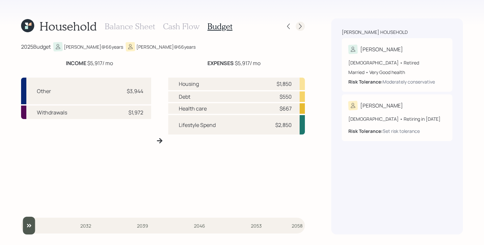
click at [299, 28] on icon at bounding box center [300, 26] width 7 height 7
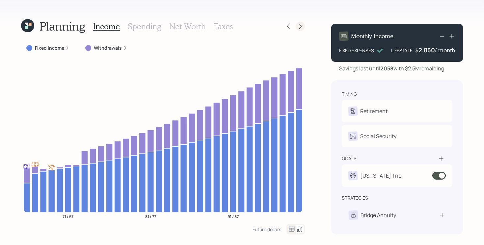
click at [304, 25] on div at bounding box center [299, 26] width 9 height 9
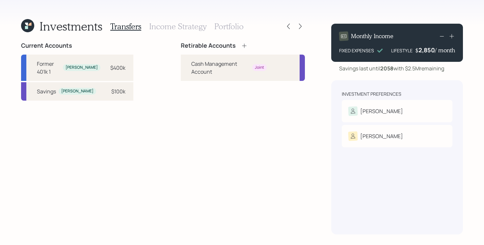
click at [193, 141] on div "Retirable Accounts Cash Management Account Joint" at bounding box center [243, 138] width 124 height 192
click at [241, 43] on icon at bounding box center [244, 45] width 7 height 7
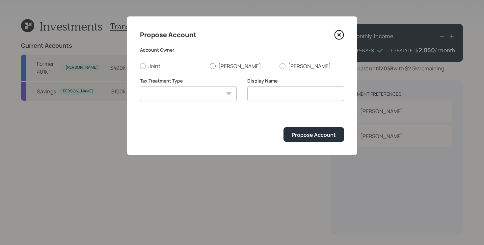
click at [220, 66] on label "[PERSON_NAME]" at bounding box center [242, 66] width 64 height 7
click at [210, 66] on input "[PERSON_NAME]" at bounding box center [209, 66] width 0 height 0
radio input "true"
click at [201, 95] on select "[PERSON_NAME] Taxable Traditional" at bounding box center [188, 94] width 97 height 14
select select "traditional"
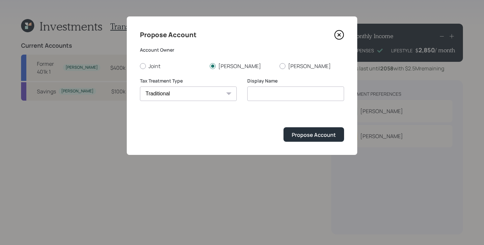
click at [140, 87] on select "[PERSON_NAME] Taxable Traditional" at bounding box center [188, 94] width 97 height 14
type input "Traditional"
click at [307, 134] on div "Propose Account" at bounding box center [313, 134] width 44 height 7
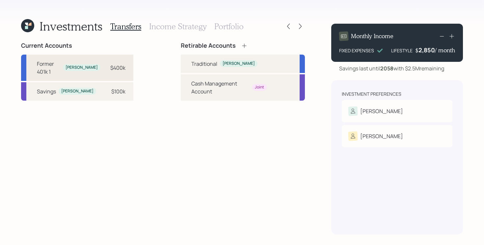
click at [74, 65] on div "[PERSON_NAME]" at bounding box center [81, 68] width 32 height 6
click at [89, 63] on div "Former 401k 1 [PERSON_NAME] $400k" at bounding box center [77, 68] width 112 height 26
click at [207, 67] on div "Traditional" at bounding box center [204, 64] width 26 height 8
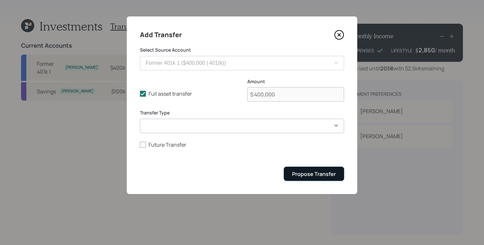
click at [296, 173] on div "Propose Transfer" at bounding box center [314, 173] width 44 height 7
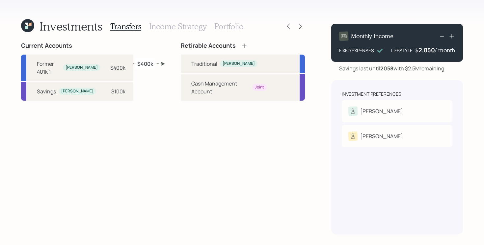
click at [171, 112] on div "Current Accounts Former 401k 1 [PERSON_NAME] $400k Savings [PERSON_NAME] $100k …" at bounding box center [163, 138] width 284 height 192
click at [186, 29] on h3 "Income Strategy" at bounding box center [177, 27] width 57 height 10
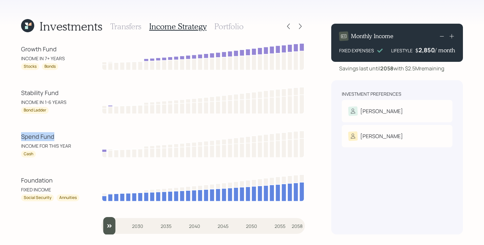
drag, startPoint x: 17, startPoint y: 139, endPoint x: 64, endPoint y: 137, distance: 47.1
click at [64, 137] on div "Investments Transfers Income Strategy Portfolio Growth Fund INCOME IN 7+ YEARS …" at bounding box center [242, 122] width 484 height 245
click at [23, 115] on div "Growth Fund INCOME IN 7+ YEARS Stocks Bonds Stability Fund INCOME IN 1-6 YEARS …" at bounding box center [163, 138] width 284 height 192
drag, startPoint x: 21, startPoint y: 93, endPoint x: 70, endPoint y: 94, distance: 48.4
click at [70, 94] on div "Stability Fund" at bounding box center [50, 93] width 59 height 9
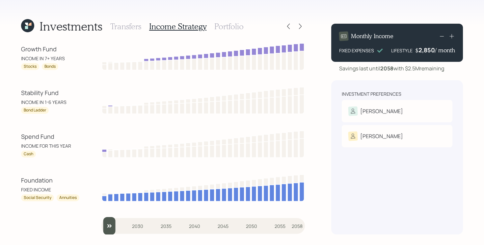
click at [13, 136] on div "Investments Transfers Income Strategy Portfolio Growth Fund INCOME IN 7+ YEARS …" at bounding box center [242, 122] width 484 height 245
drag, startPoint x: 13, startPoint y: 136, endPoint x: 63, endPoint y: 135, distance: 50.3
click at [63, 135] on div "Investments Transfers Income Strategy Portfolio Growth Fund INCOME IN 7+ YEARS …" at bounding box center [242, 122] width 484 height 245
click at [66, 141] on div "Spend Fund INCOME FOR THIS YEAR Cash" at bounding box center [50, 144] width 59 height 25
drag, startPoint x: 6, startPoint y: 95, endPoint x: 70, endPoint y: 94, distance: 64.2
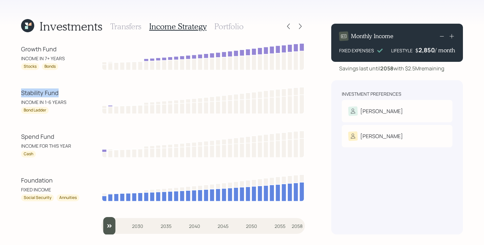
click at [70, 94] on div "Investments Transfers Income Strategy Portfolio Growth Fund INCOME IN 7+ YEARS …" at bounding box center [242, 122] width 484 height 245
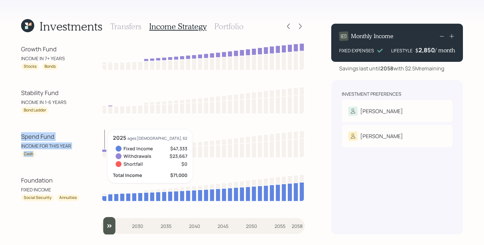
drag, startPoint x: 11, startPoint y: 138, endPoint x: 102, endPoint y: 137, distance: 91.1
click at [102, 137] on div "Investments Transfers Income Strategy Portfolio Growth Fund INCOME IN 7+ YEARS …" at bounding box center [242, 122] width 484 height 245
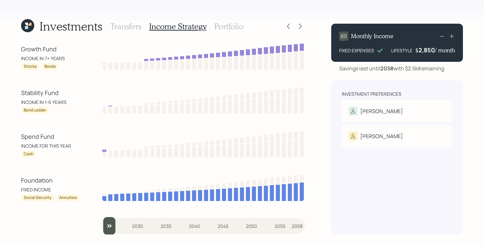
click at [52, 137] on div "Spend Fund" at bounding box center [50, 136] width 59 height 9
drag, startPoint x: 19, startPoint y: 52, endPoint x: 78, endPoint y: 51, distance: 58.2
click at [78, 51] on div "Investments Transfers Income Strategy Portfolio Growth Fund INCOME IN 7+ YEARS …" at bounding box center [242, 122] width 484 height 245
click at [223, 23] on h3 "Portfolio" at bounding box center [228, 27] width 29 height 10
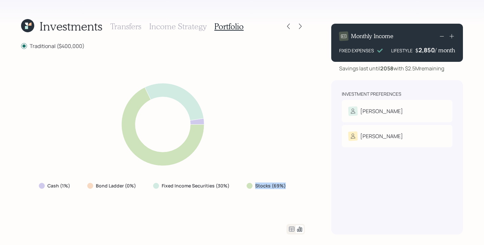
drag, startPoint x: 242, startPoint y: 187, endPoint x: 290, endPoint y: 189, distance: 48.1
click at [290, 189] on div "Cash (1%) Bond Ladder (0%) Fixed Income Securities (30%) Stocks (69%)" at bounding box center [163, 186] width 259 height 12
click at [263, 198] on div "Cash (1%) Bond Ladder (0%) Fixed Income Securities (30%) Stocks (69%)" at bounding box center [163, 137] width 284 height 159
drag, startPoint x: 235, startPoint y: 185, endPoint x: 148, endPoint y: 183, distance: 86.9
click at [148, 183] on div "Cash (1%) Bond Ladder (0%) Fixed Income Securities (30%) Stocks (69%)" at bounding box center [163, 186] width 259 height 12
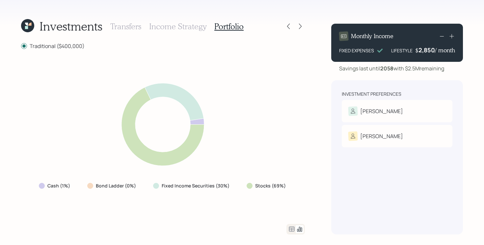
click at [149, 203] on div "Cash (1%) Bond Ladder (0%) Fixed Income Securities (30%) Stocks (69%)" at bounding box center [163, 137] width 284 height 159
drag, startPoint x: 77, startPoint y: 186, endPoint x: 25, endPoint y: 186, distance: 52.0
click at [25, 186] on div "Cash (1%) Bond Ladder (0%) Fixed Income Securities (30%) Stocks (69%)" at bounding box center [163, 137] width 284 height 159
click at [75, 203] on div "Cash (1%) Bond Ladder (0%) Fixed Income Securities (30%) Stocks (69%)" at bounding box center [163, 137] width 284 height 159
drag, startPoint x: 90, startPoint y: 184, endPoint x: 143, endPoint y: 186, distance: 52.7
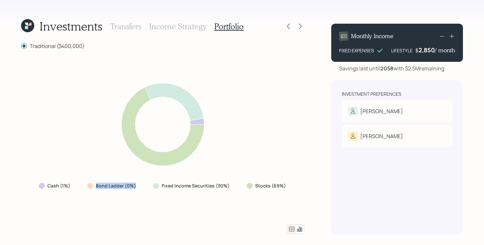
click at [143, 186] on div "Cash (1%) Bond Ladder (0%) Fixed Income Securities (30%) Stocks (69%)" at bounding box center [163, 186] width 259 height 12
click at [144, 201] on div "Cash (1%) Bond Ladder (0%) Fixed Income Securities (30%) Stocks (69%)" at bounding box center [163, 137] width 284 height 159
drag, startPoint x: 154, startPoint y: 189, endPoint x: 295, endPoint y: 192, distance: 141.2
click at [295, 192] on div "Cash (1%) Bond Ladder (0%) Fixed Income Securities (30%) Stocks (69%)" at bounding box center [163, 137] width 284 height 159
click at [264, 212] on div "Cash (1%) Bond Ladder (0%) Fixed Income Securities (30%) Stocks (69%)" at bounding box center [163, 137] width 284 height 159
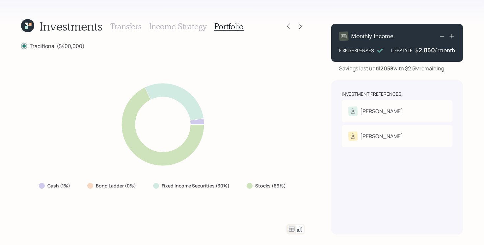
click at [292, 230] on icon at bounding box center [292, 229] width 8 height 8
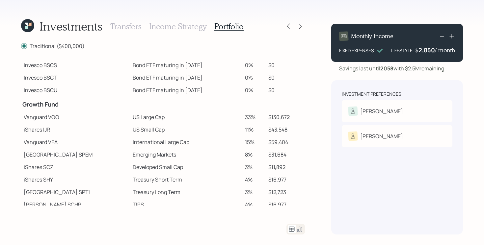
scroll to position [78, 0]
drag, startPoint x: 100, startPoint y: 118, endPoint x: 249, endPoint y: 115, distance: 149.1
click at [249, 116] on tr "Vanguard VOO US Large Cap 33% $130,672" at bounding box center [163, 117] width 284 height 13
click at [130, 130] on td "US Small Cap" at bounding box center [186, 129] width 112 height 13
drag, startPoint x: 99, startPoint y: 130, endPoint x: 159, endPoint y: 127, distance: 59.3
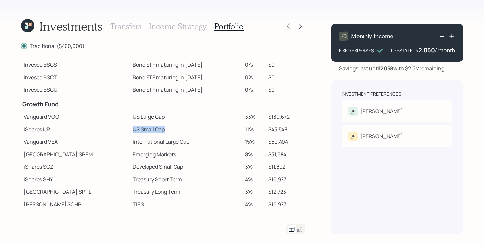
click at [159, 127] on tr "iShares IJR US Small Cap 11% $43,548" at bounding box center [163, 129] width 284 height 13
click at [146, 159] on td "Emerging Markets" at bounding box center [186, 154] width 112 height 13
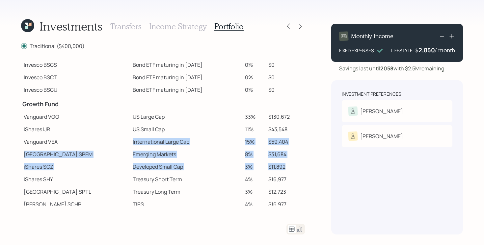
drag, startPoint x: 103, startPoint y: 140, endPoint x: 286, endPoint y: 165, distance: 184.3
click at [286, 165] on tbody "Spend Fund CASH Cash (Account Management) 1% $4,000 Stability Fund Invesco BSCP…" at bounding box center [163, 126] width 284 height 293
click at [286, 165] on td "$11,892" at bounding box center [285, 167] width 39 height 13
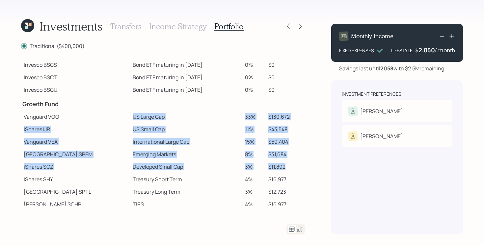
drag, startPoint x: 287, startPoint y: 168, endPoint x: 101, endPoint y: 118, distance: 192.1
click at [101, 118] on tbody "Spend Fund CASH Cash (Account Management) 1% $4,000 Stability Fund Invesco BSCP…" at bounding box center [163, 126] width 284 height 293
click at [101, 118] on td "Vanguard VOO" at bounding box center [75, 117] width 109 height 13
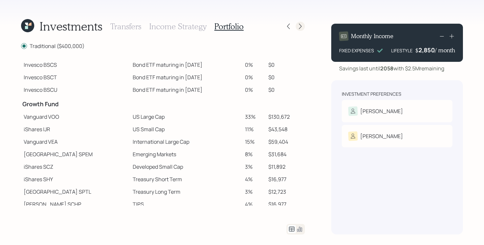
click at [296, 28] on div at bounding box center [299, 26] width 9 height 9
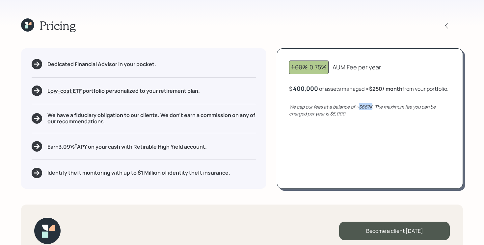
drag, startPoint x: 359, startPoint y: 116, endPoint x: 371, endPoint y: 115, distance: 11.9
click at [371, 115] on icon "We cap our fees at a balance of ~$667K. The maximum fee you can be charged per …" at bounding box center [362, 110] width 146 height 13
click at [371, 117] on div "We cap our fees at a balance of ~$667K. The maximum fee you can be charged per …" at bounding box center [370, 110] width 162 height 14
drag, startPoint x: 332, startPoint y: 122, endPoint x: 350, endPoint y: 121, distance: 18.2
click at [350, 117] on div "We cap our fees at a balance of ~$667K. The maximum fee you can be charged per …" at bounding box center [370, 110] width 162 height 14
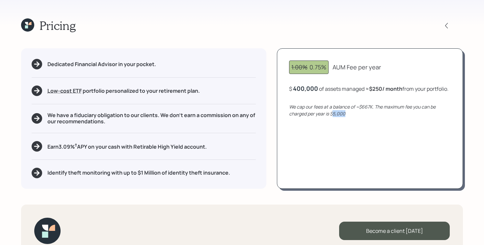
click at [350, 117] on div "We cap our fees at a balance of ~$667K. The maximum fee you can be charged per …" at bounding box center [370, 110] width 162 height 14
click at [182, 148] on h5 "Earn 3.09 % † APY on your cash with Retirable High Yield account." at bounding box center [126, 146] width 159 height 8
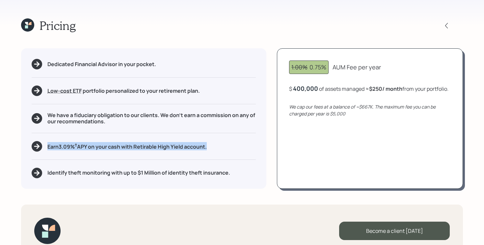
click at [182, 148] on h5 "Earn 3.09 % † APY on your cash with Retirable High Yield account." at bounding box center [126, 146] width 159 height 8
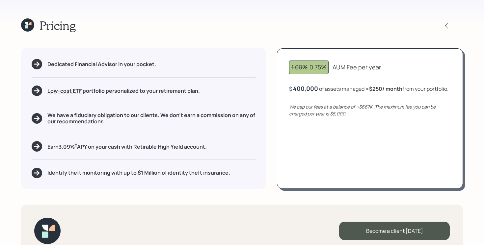
click at [236, 197] on div "Pricing Dedicated Financial Advisor in your pocket. Low-cost ETF Retirable uses…" at bounding box center [242, 122] width 484 height 245
click at [208, 175] on h5 "Identify theft monitoring with up to $1 Million of identity theft insurance." at bounding box center [138, 173] width 183 height 6
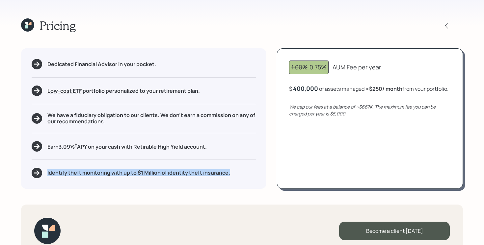
click at [208, 175] on h5 "Identify theft monitoring with up to $1 Million of identity theft insurance." at bounding box center [138, 173] width 183 height 6
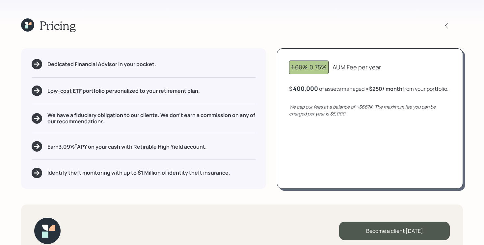
click at [230, 202] on div "Pricing Dedicated Financial Advisor in your pocket. Low-cost ETF Retirable uses…" at bounding box center [242, 122] width 484 height 245
click at [229, 194] on div "Pricing Dedicated Financial Advisor in your pocket. Low-cost ETF Retirable uses…" at bounding box center [242, 122] width 484 height 245
click at [357, 35] on div "Pricing Dedicated Financial Advisor in your pocket. Low-cost ETF Retirable uses…" at bounding box center [242, 122] width 484 height 245
drag, startPoint x: 315, startPoint y: 69, endPoint x: 325, endPoint y: 69, distance: 10.5
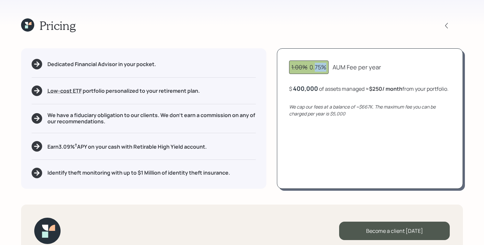
click at [325, 69] on div "1.00% 0.75%" at bounding box center [308, 67] width 35 height 9
click at [275, 93] on div "Dedicated Financial Advisor in your pocket. Low-cost ETF Retirable uses diversi…" at bounding box center [242, 118] width 442 height 140
click at [269, 118] on div "Dedicated Financial Advisor in your pocket. Low-cost ETF Retirable uses diversi…" at bounding box center [242, 118] width 442 height 140
click at [110, 148] on h5 "Earn 3.09 % † APY on your cash with Retirable High Yield account." at bounding box center [126, 146] width 159 height 8
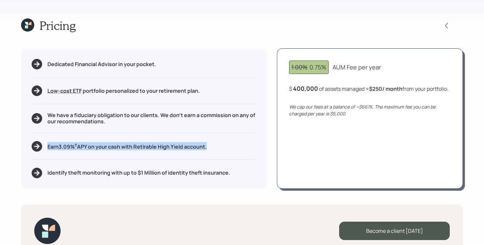
click at [110, 148] on h5 "Earn 3.09 % † APY on your cash with Retirable High Yield account." at bounding box center [126, 146] width 159 height 8
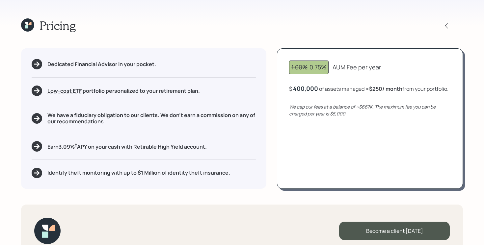
click at [269, 143] on div "Dedicated Financial Advisor in your pocket. Low-cost ETF Retirable uses diversi…" at bounding box center [242, 118] width 442 height 140
click at [270, 147] on div "Dedicated Financial Advisor in your pocket. Low-cost ETF Retirable uses diversi…" at bounding box center [242, 118] width 442 height 140
click at [270, 145] on div "Dedicated Financial Advisor in your pocket. Low-cost ETF Retirable uses diversi…" at bounding box center [242, 118] width 442 height 140
click at [270, 119] on div "Dedicated Financial Advisor in your pocket. Low-cost ETF Retirable uses diversi…" at bounding box center [242, 118] width 442 height 140
click at [270, 116] on div "Dedicated Financial Advisor in your pocket. Low-cost ETF Retirable uses diversi…" at bounding box center [242, 118] width 442 height 140
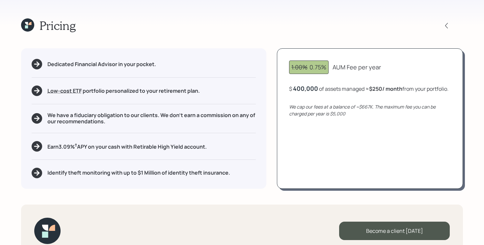
click at [27, 28] on icon at bounding box center [26, 26] width 3 height 3
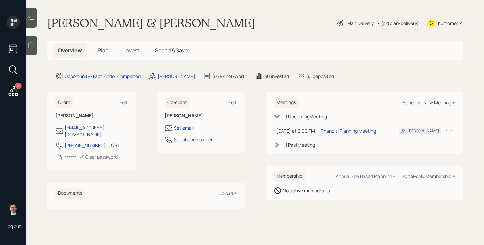
click at [435, 102] on div "Schedule New Meeting +" at bounding box center [428, 102] width 52 height 6
select select "ef6b64e1-8f62-4a74-b865-a7df4b35b836"
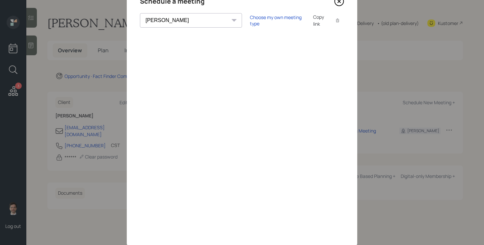
scroll to position [34, 0]
click at [340, 3] on icon at bounding box center [339, 1] width 10 height 10
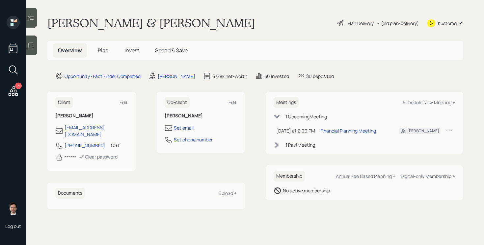
click at [109, 50] on h5 "Plan" at bounding box center [102, 50] width 21 height 14
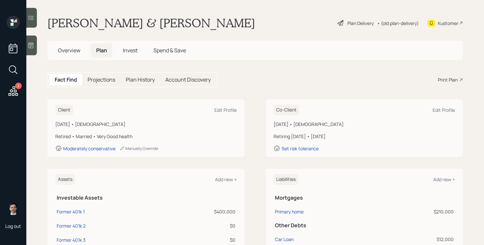
click at [449, 79] on div "Print Plan" at bounding box center [448, 79] width 20 height 7
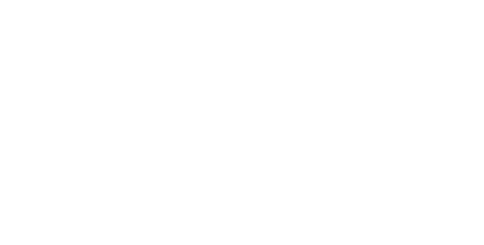
click at [218, 0] on html at bounding box center [242, 0] width 484 height 0
